Goal: Information Seeking & Learning: Compare options

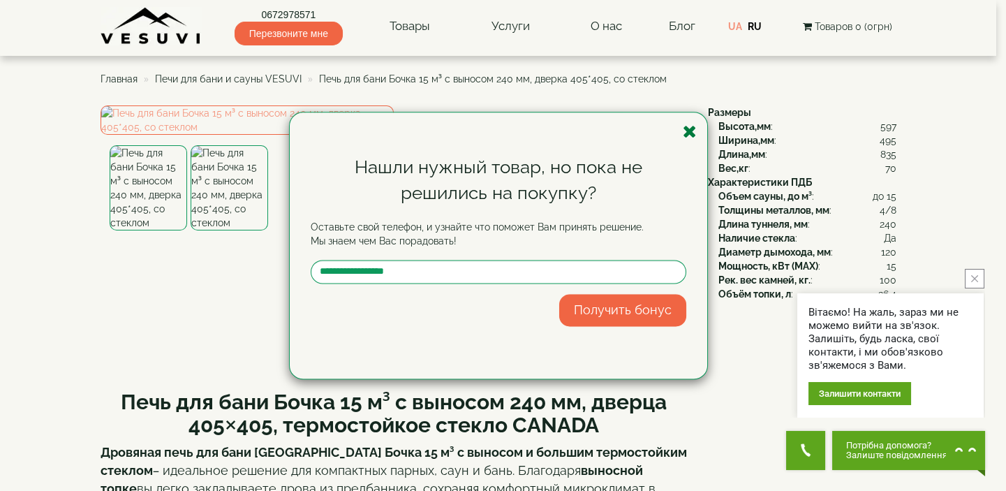
click at [690, 132] on icon "button" at bounding box center [690, 131] width 14 height 17
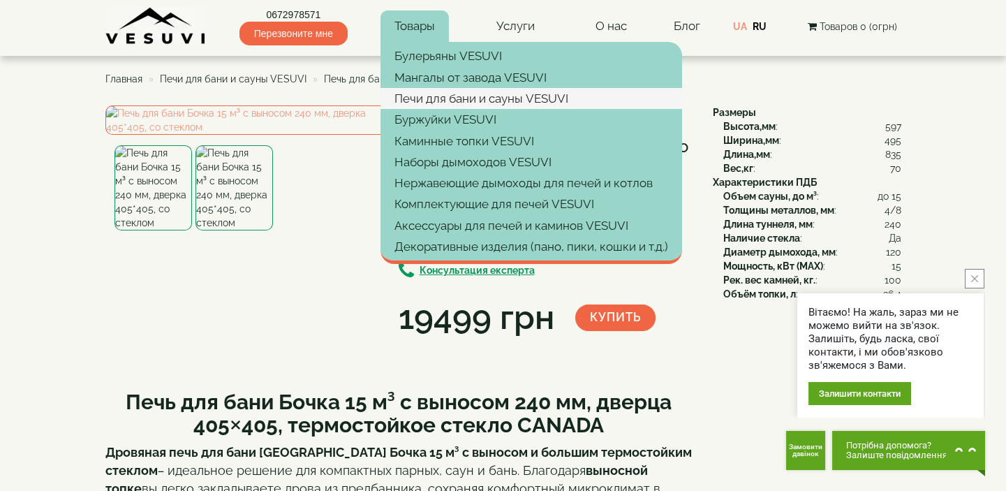
click at [454, 102] on link "Печи для бани и сауны VESUVI" at bounding box center [531, 98] width 302 height 21
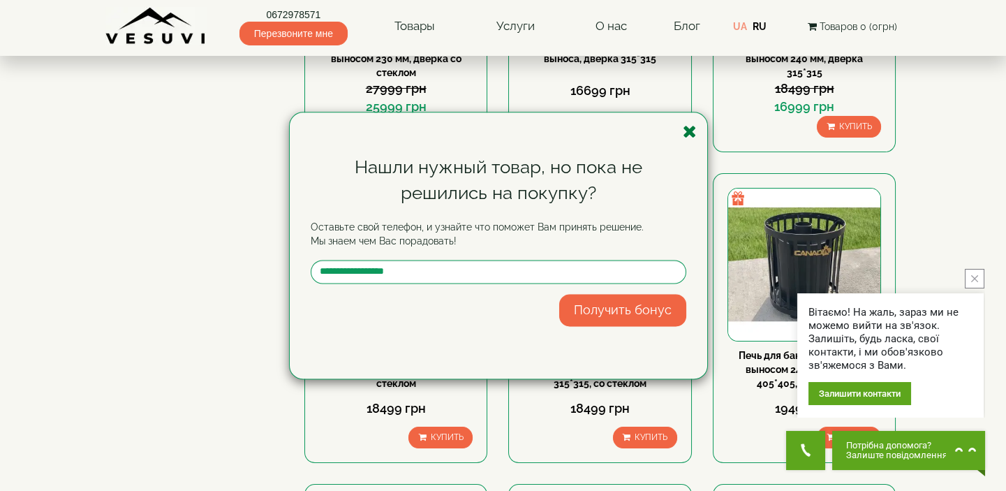
click at [689, 132] on icon "button" at bounding box center [690, 131] width 14 height 17
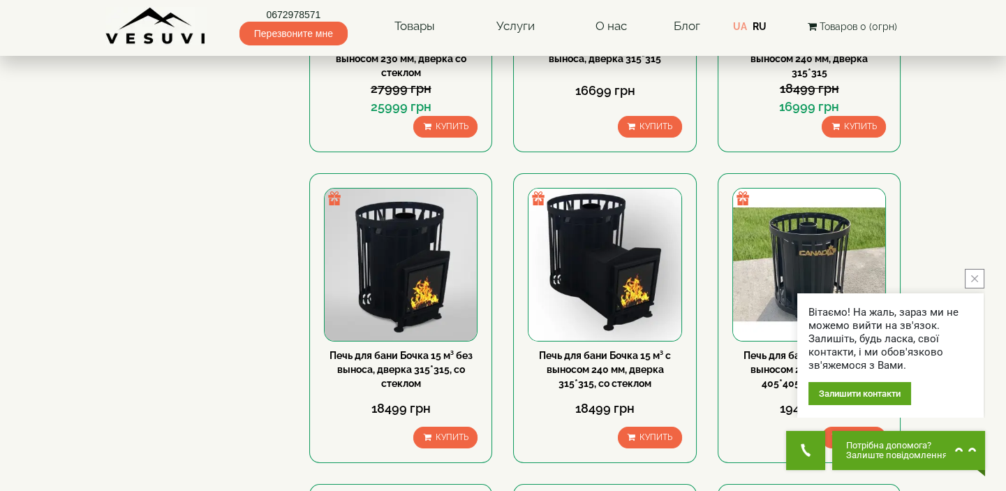
click at [974, 272] on button "close button" at bounding box center [975, 279] width 20 height 20
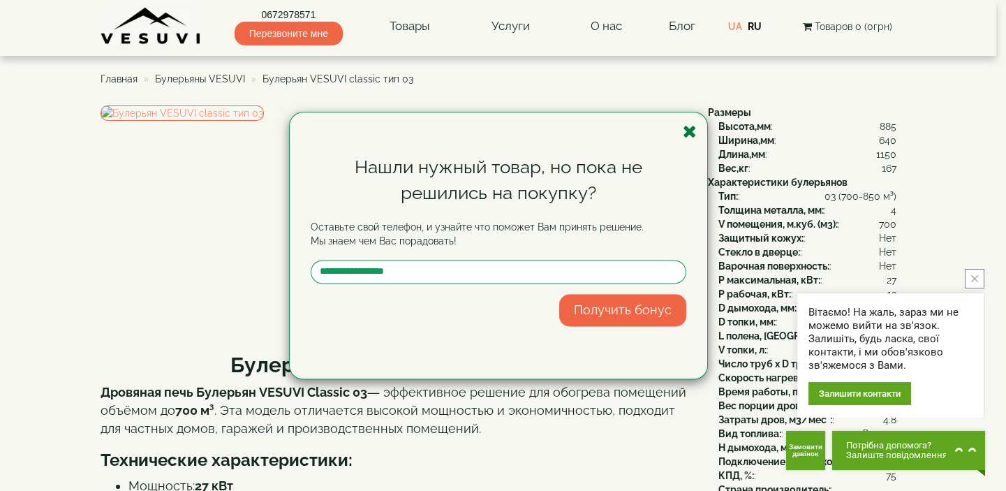
click at [687, 129] on icon "button" at bounding box center [690, 131] width 14 height 17
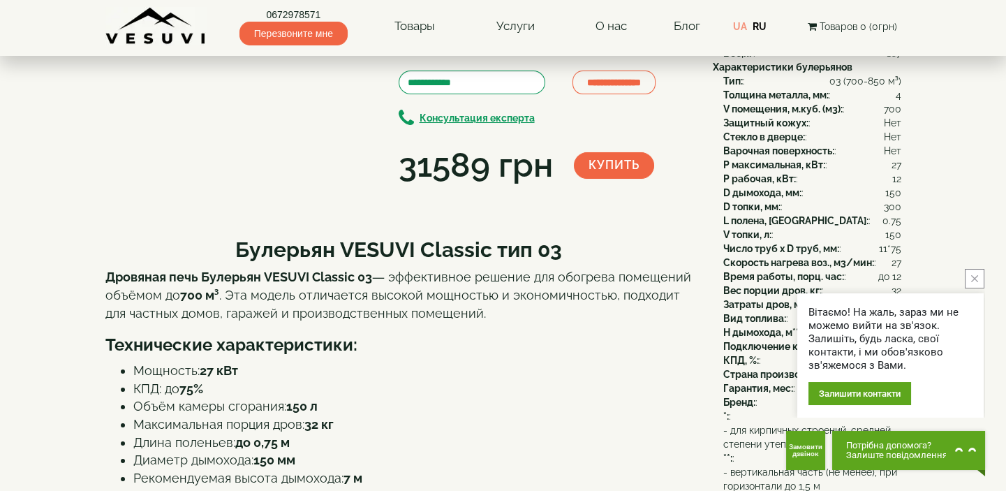
scroll to position [126, 0]
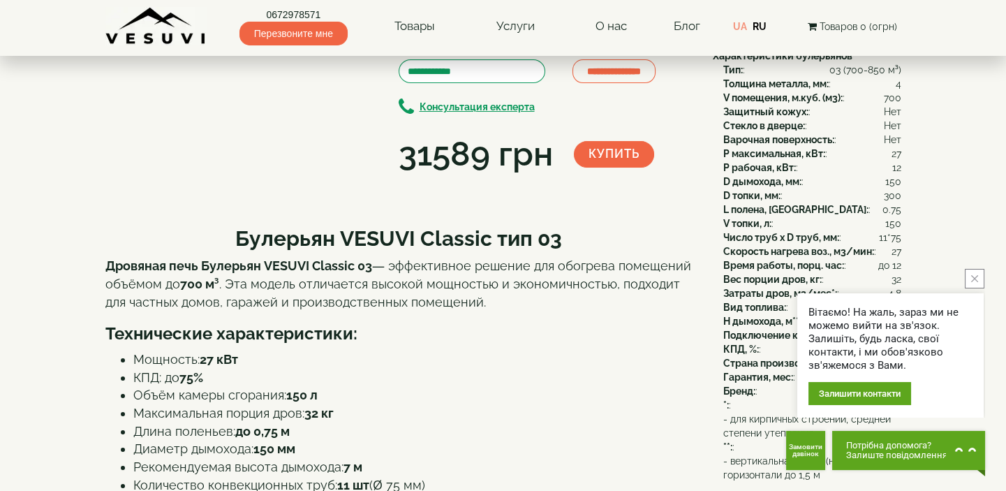
click at [977, 271] on button "close button" at bounding box center [975, 279] width 20 height 20
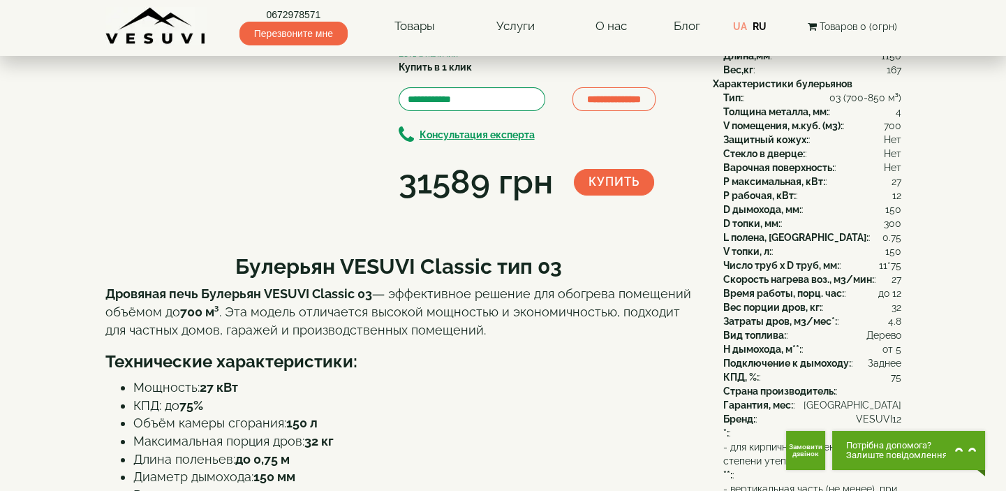
scroll to position [0, 0]
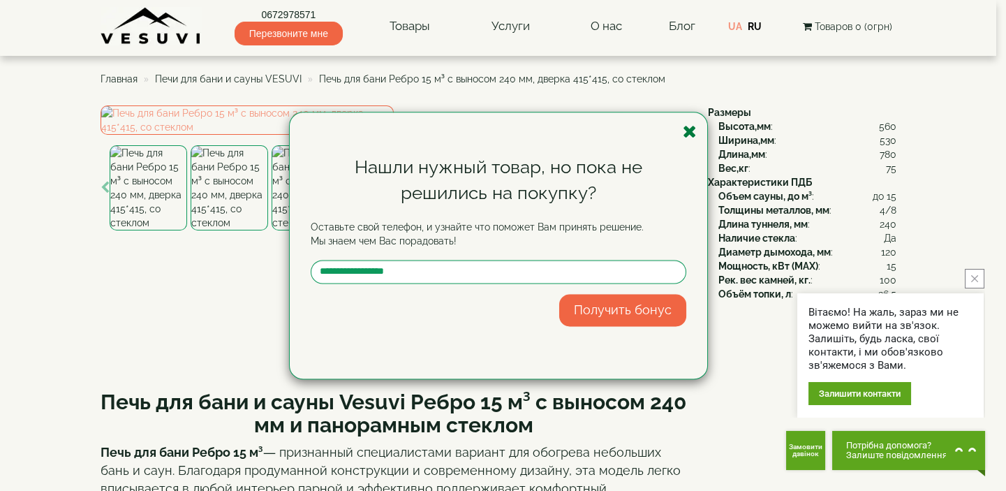
click at [688, 132] on icon "button" at bounding box center [690, 131] width 14 height 17
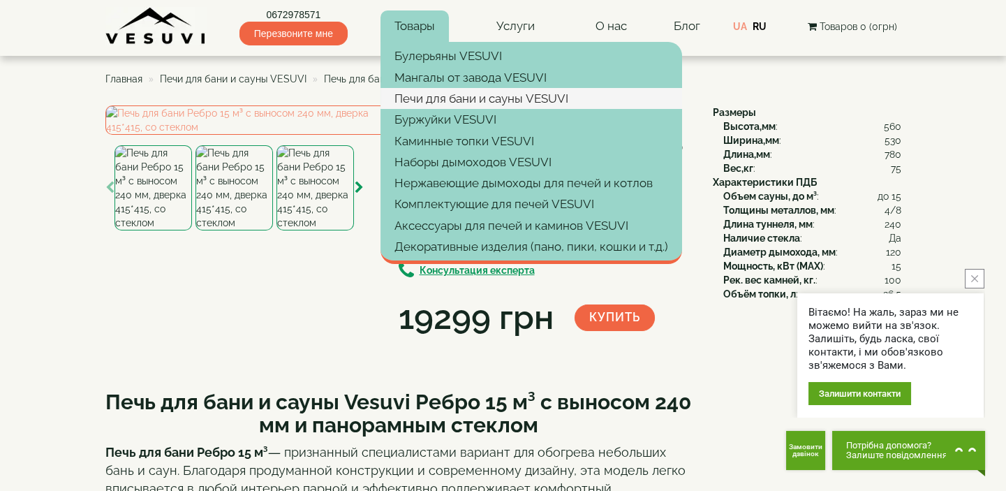
click at [440, 101] on link "Печи для бани и сауны VESUVI" at bounding box center [531, 98] width 302 height 21
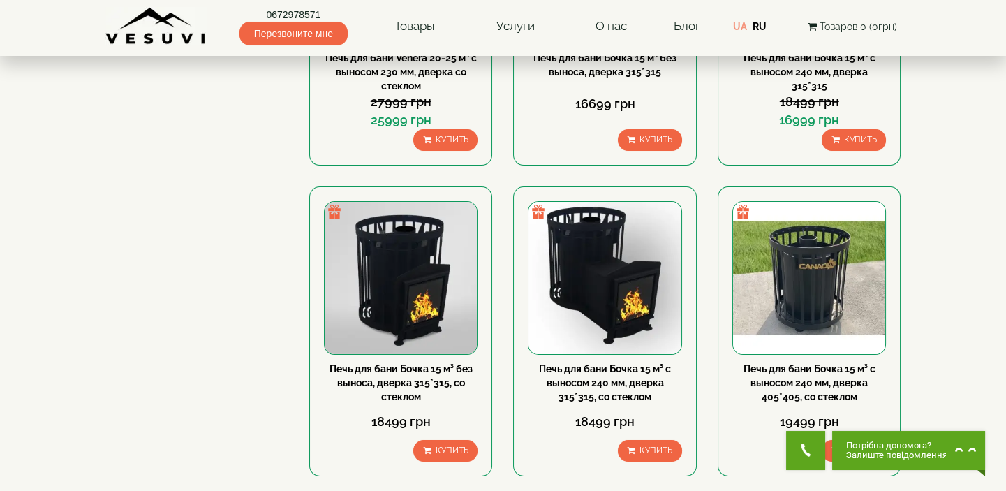
scroll to position [444, 0]
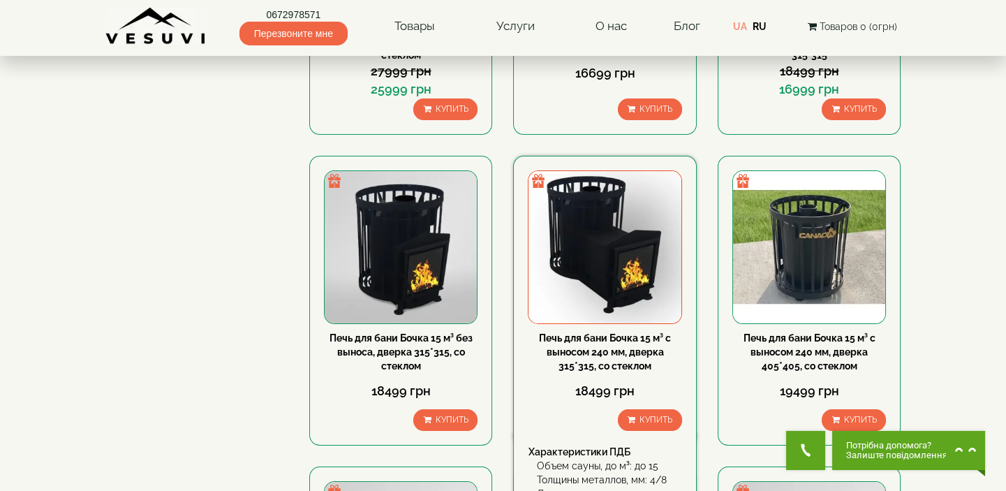
click at [639, 282] on img at bounding box center [604, 247] width 152 height 152
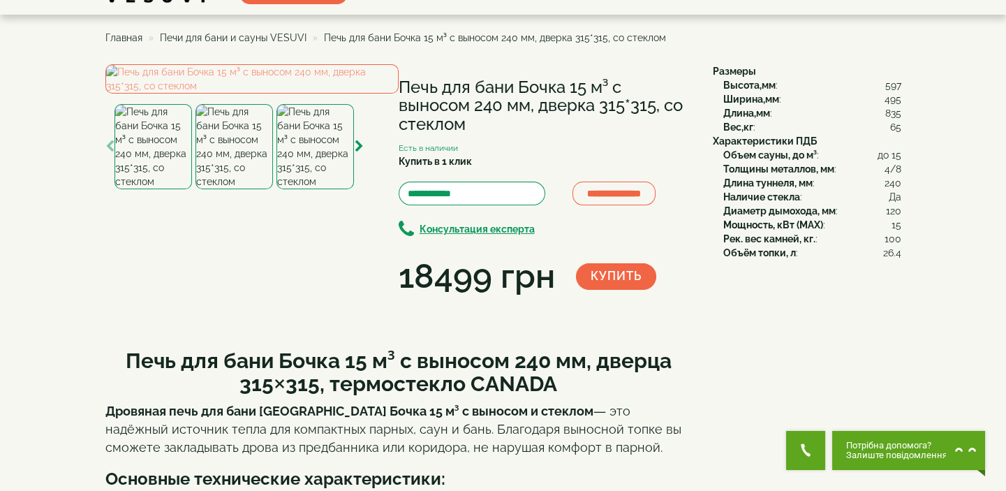
scroll to position [63, 0]
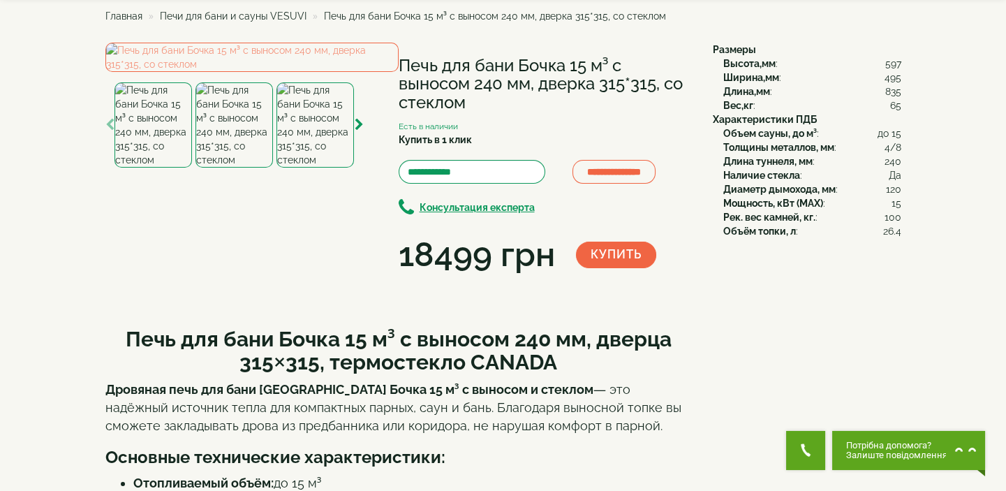
drag, startPoint x: 138, startPoint y: 345, endPoint x: 146, endPoint y: 345, distance: 7.7
click at [139, 168] on img at bounding box center [152, 124] width 77 height 85
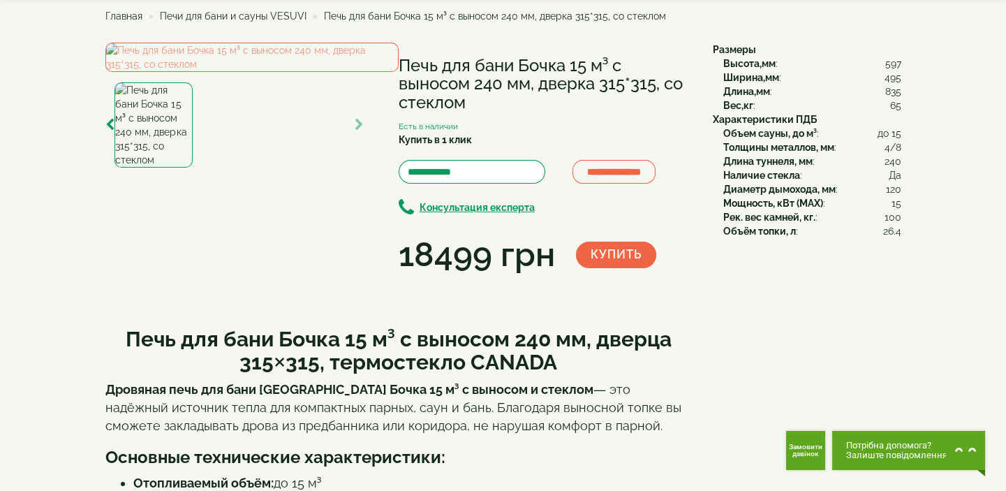
click at [155, 168] on img at bounding box center [152, 124] width 77 height 85
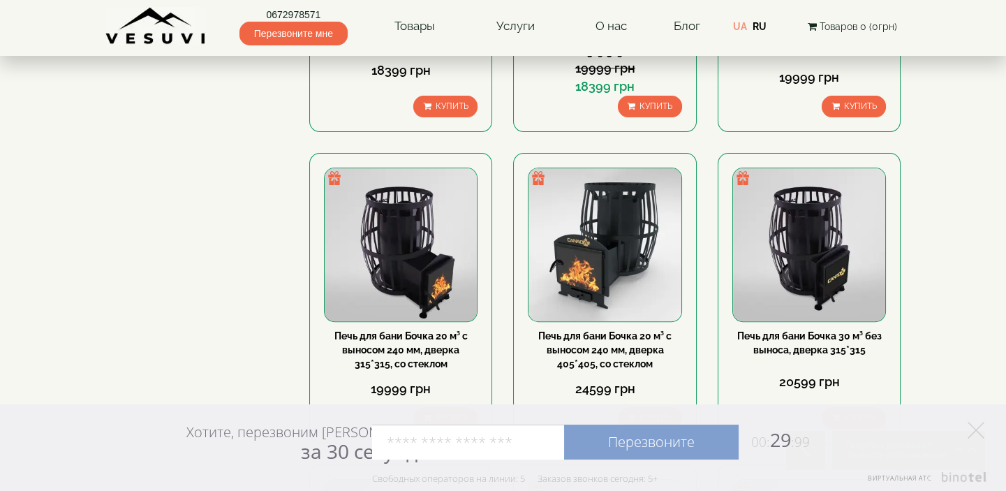
scroll to position [1078, 0]
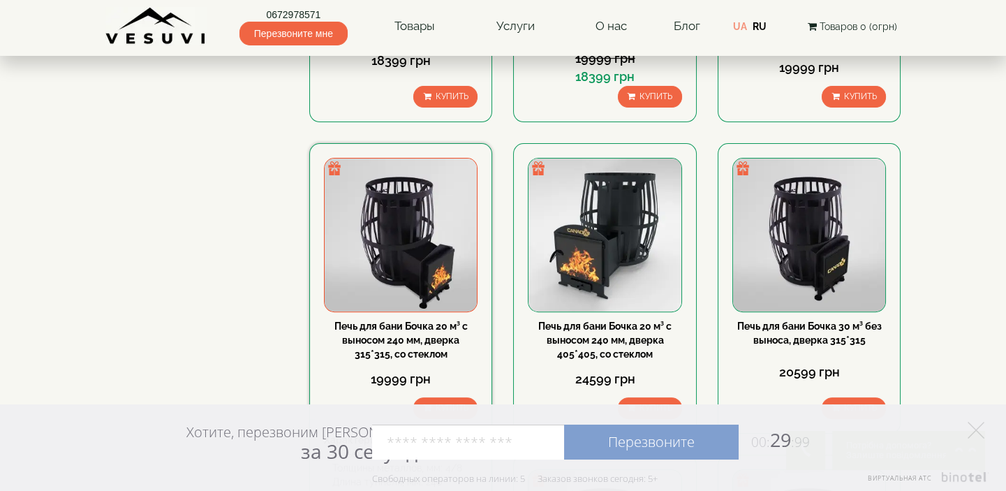
click at [412, 282] on img at bounding box center [401, 234] width 152 height 152
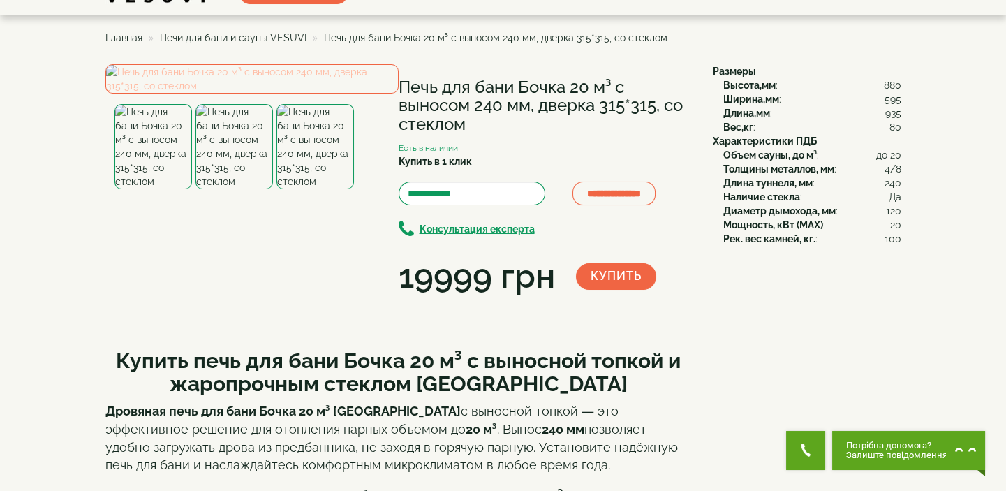
scroll to position [63, 0]
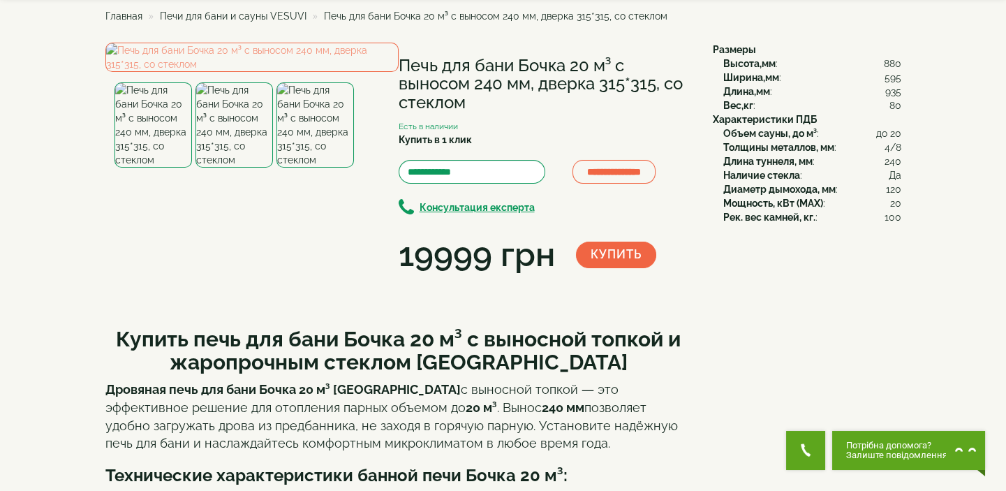
click at [239, 168] on img at bounding box center [233, 124] width 77 height 85
click at [309, 168] on img at bounding box center [314, 124] width 77 height 85
click at [251, 168] on img at bounding box center [233, 124] width 77 height 85
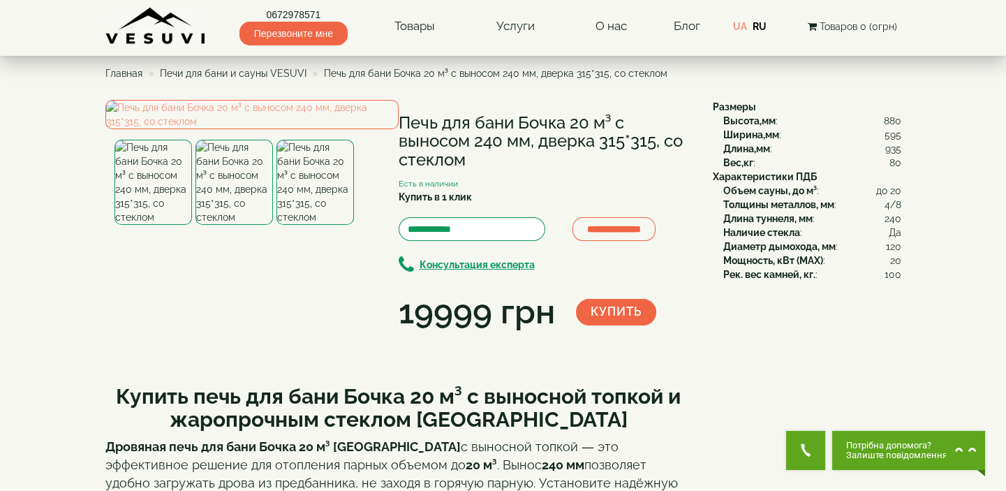
scroll to position [0, 0]
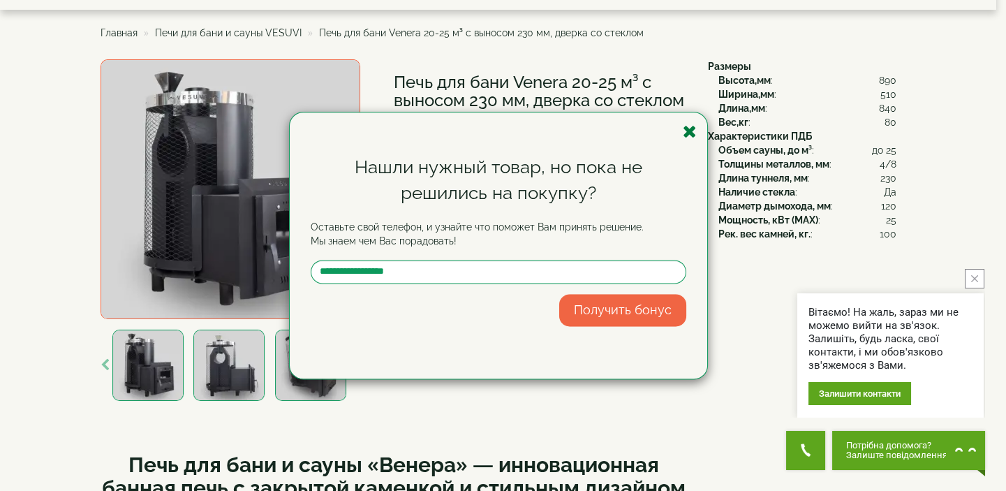
click at [694, 126] on icon "button" at bounding box center [690, 131] width 14 height 17
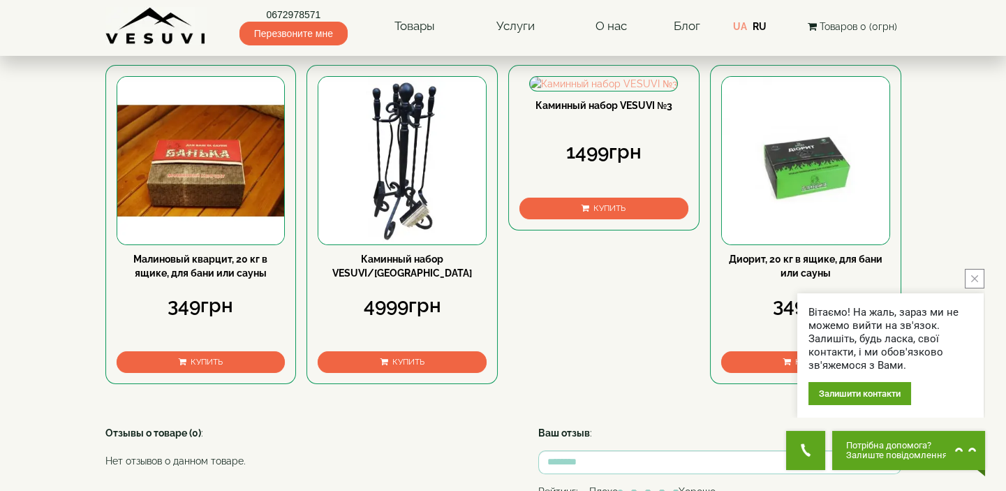
scroll to position [808, 0]
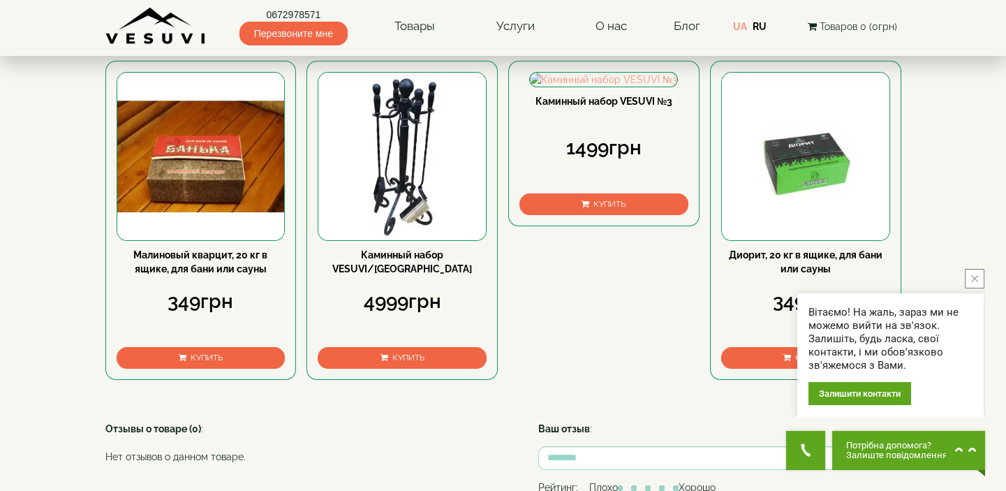
click at [974, 276] on icon "close button" at bounding box center [974, 278] width 7 height 7
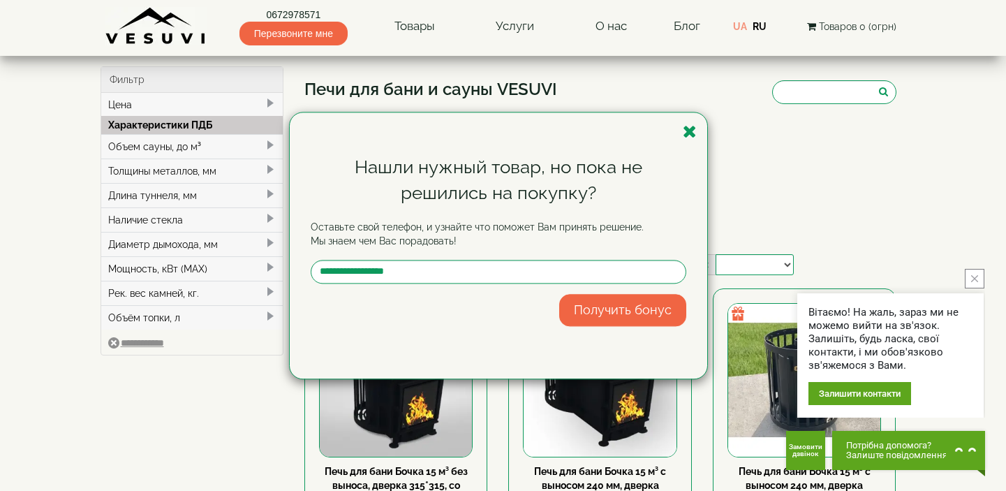
select select
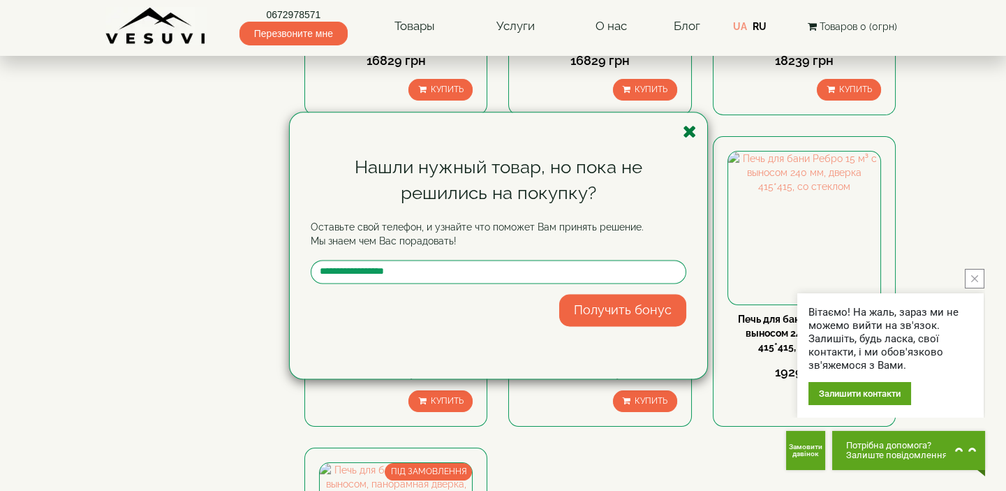
click at [685, 126] on icon "button" at bounding box center [690, 131] width 14 height 17
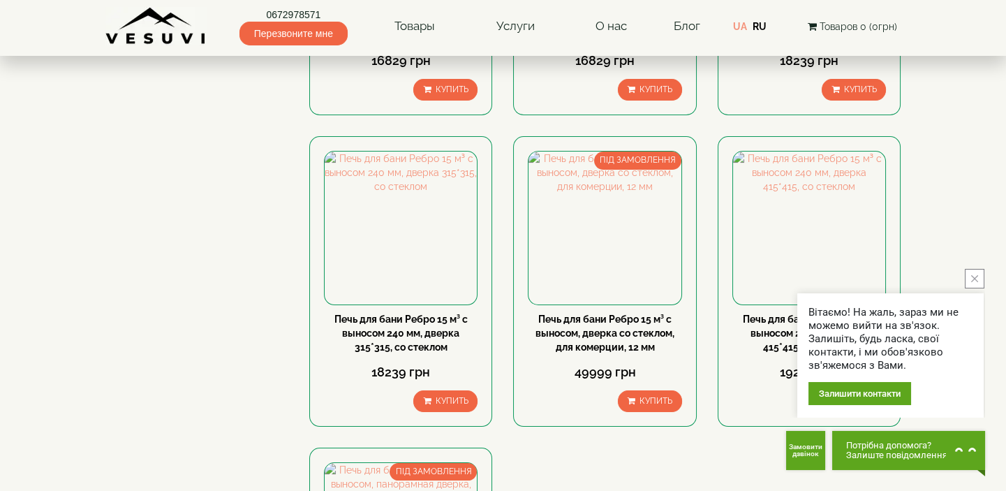
click at [979, 280] on button "close button" at bounding box center [975, 279] width 20 height 20
